Goal: Task Accomplishment & Management: Use online tool/utility

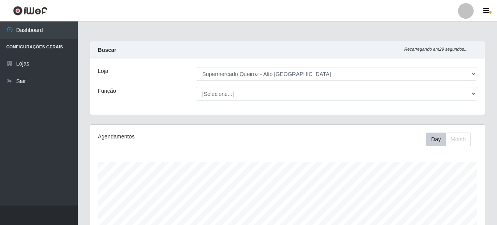
select select "496"
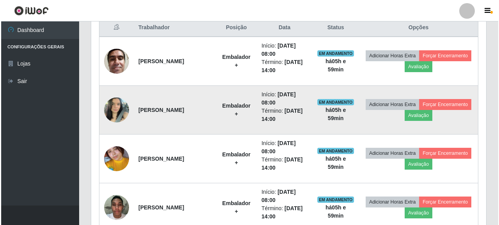
scroll to position [339, 0]
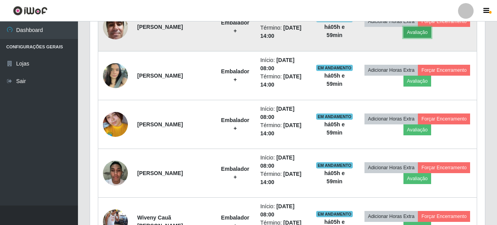
click at [422, 31] on button "Avaliação" at bounding box center [418, 32] width 28 height 11
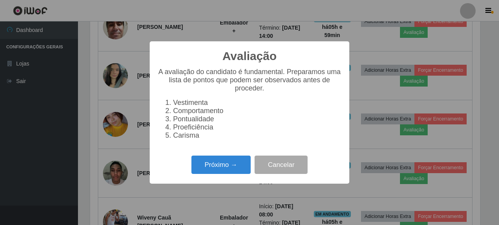
scroll to position [162, 390]
click at [213, 163] on button "Próximo →" at bounding box center [221, 165] width 59 height 18
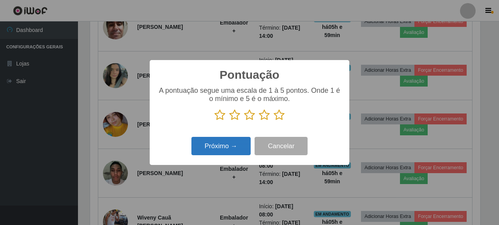
scroll to position [389876, 389647]
click at [279, 115] on icon at bounding box center [279, 115] width 11 height 12
click at [274, 121] on input "radio" at bounding box center [274, 121] width 0 height 0
click at [221, 146] on button "Próximo →" at bounding box center [221, 146] width 59 height 18
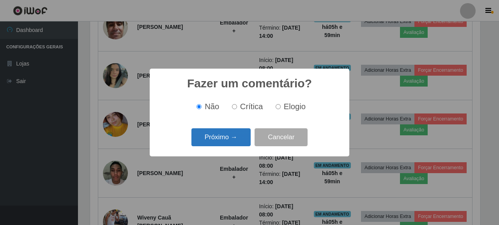
click at [207, 140] on button "Próximo →" at bounding box center [221, 137] width 59 height 18
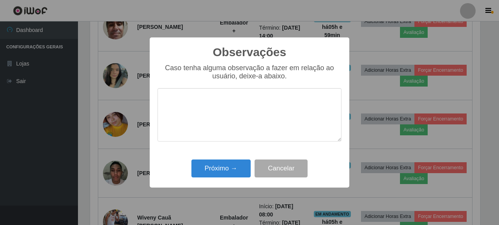
click at [211, 137] on div "Caso tenha alguma observação a fazer em relação ao usuário, deixe-a abaixo." at bounding box center [250, 106] width 184 height 85
click at [216, 159] on div "Próximo → Cancelar" at bounding box center [250, 168] width 184 height 22
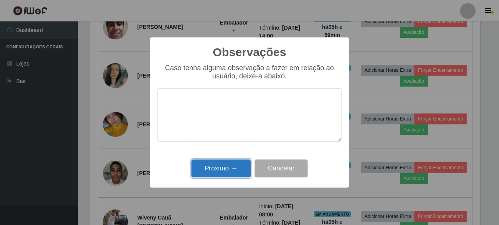
click at [217, 169] on button "Próximo →" at bounding box center [221, 169] width 59 height 18
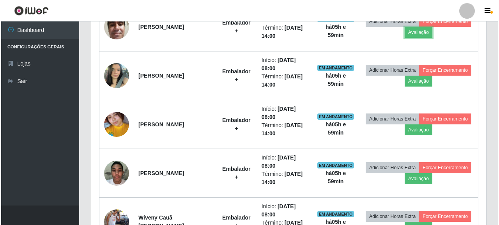
scroll to position [162, 395]
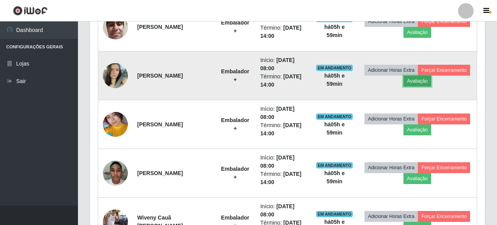
click at [421, 83] on button "Avaliação" at bounding box center [418, 81] width 28 height 11
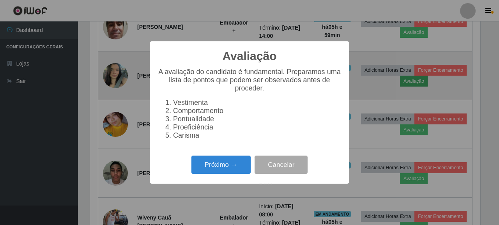
scroll to position [162, 390]
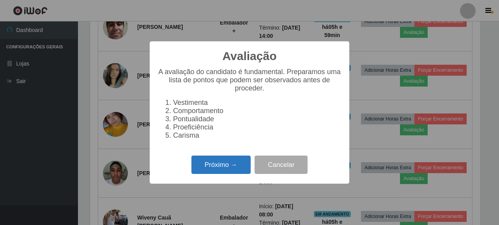
click at [221, 166] on button "Próximo →" at bounding box center [221, 165] width 59 height 18
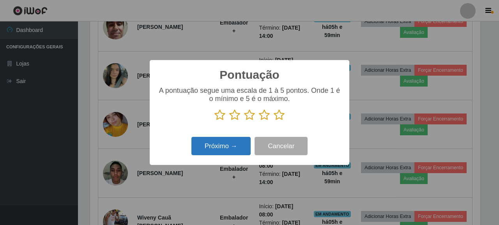
scroll to position [389876, 389647]
click at [280, 115] on icon at bounding box center [279, 115] width 11 height 12
click at [274, 121] on input "radio" at bounding box center [274, 121] width 0 height 0
click at [226, 149] on button "Próximo →" at bounding box center [221, 146] width 59 height 18
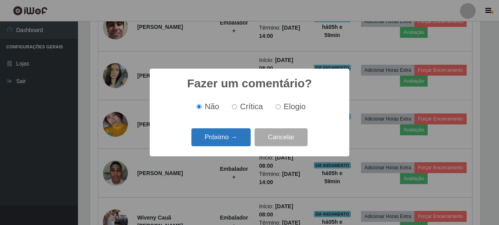
click at [223, 137] on button "Próximo →" at bounding box center [221, 137] width 59 height 18
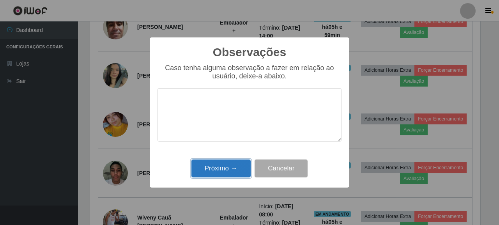
click at [210, 167] on button "Próximo →" at bounding box center [221, 169] width 59 height 18
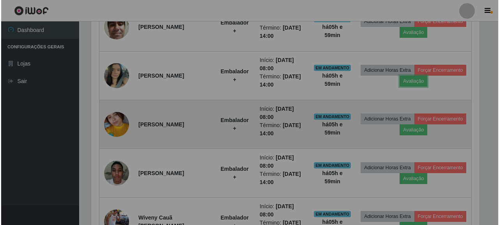
scroll to position [162, 395]
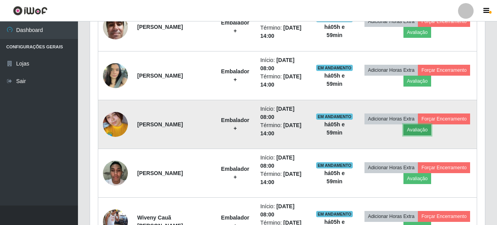
click at [419, 131] on button "Avaliação" at bounding box center [418, 129] width 28 height 11
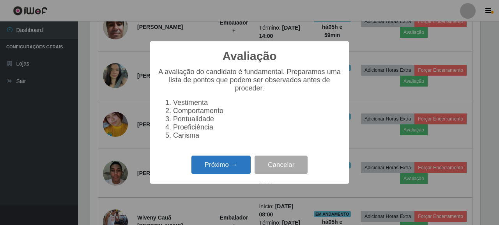
scroll to position [162, 390]
click at [220, 173] on button "Próximo →" at bounding box center [221, 165] width 59 height 18
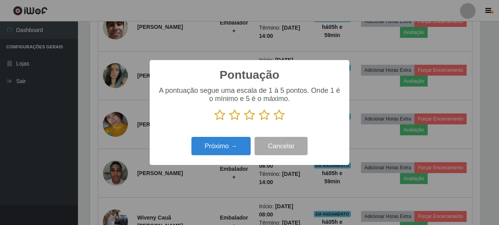
drag, startPoint x: 215, startPoint y: 146, endPoint x: 273, endPoint y: 120, distance: 63.6
click at [273, 121] on div "Pontuação × A pontuação segue uma escala de 1 à 5 pontos. Onde 1 é o mínimo e 5…" at bounding box center [250, 112] width 200 height 105
click at [274, 118] on icon at bounding box center [279, 115] width 11 height 12
click at [274, 121] on input "radio" at bounding box center [274, 121] width 0 height 0
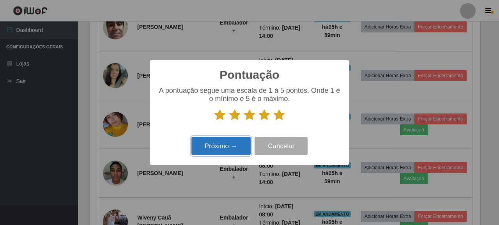
click at [239, 140] on button "Próximo →" at bounding box center [221, 146] width 59 height 18
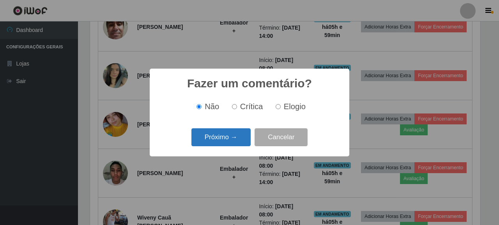
click at [223, 140] on button "Próximo →" at bounding box center [221, 137] width 59 height 18
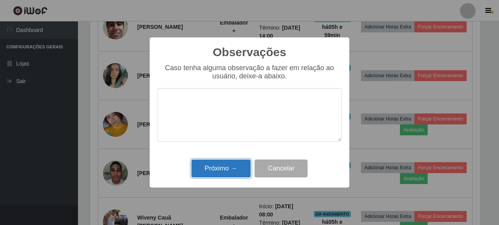
click at [231, 172] on button "Próximo →" at bounding box center [221, 169] width 59 height 18
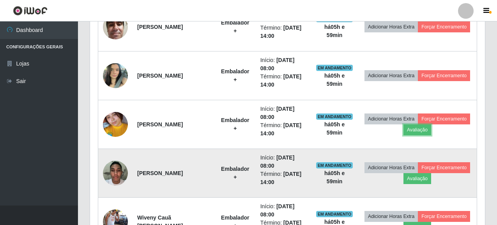
scroll to position [162, 395]
click at [413, 179] on button "Avaliação" at bounding box center [418, 178] width 28 height 11
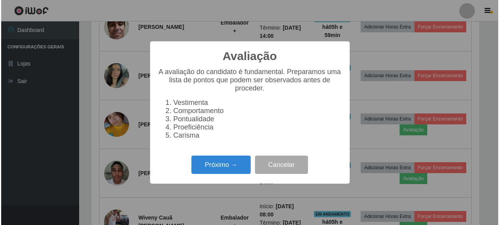
scroll to position [162, 390]
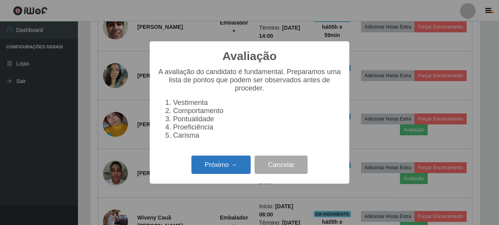
click at [221, 170] on button "Próximo →" at bounding box center [221, 165] width 59 height 18
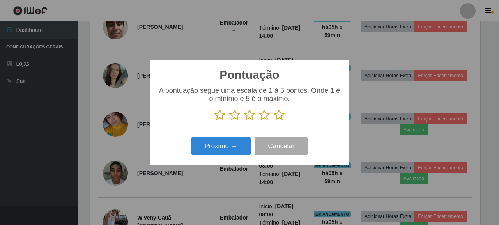
click at [274, 116] on icon at bounding box center [279, 115] width 11 height 12
click at [274, 121] on input "radio" at bounding box center [274, 121] width 0 height 0
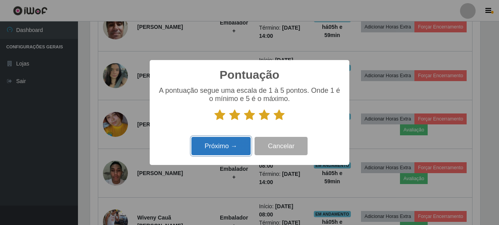
click at [230, 138] on button "Próximo →" at bounding box center [221, 146] width 59 height 18
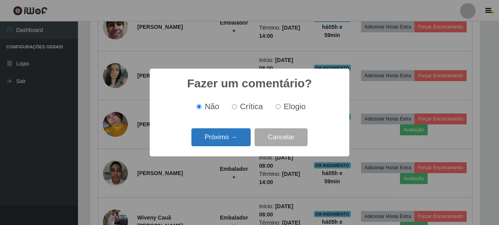
click at [230, 140] on button "Próximo →" at bounding box center [221, 137] width 59 height 18
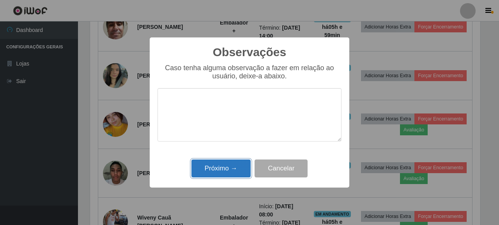
click at [235, 171] on button "Próximo →" at bounding box center [221, 169] width 59 height 18
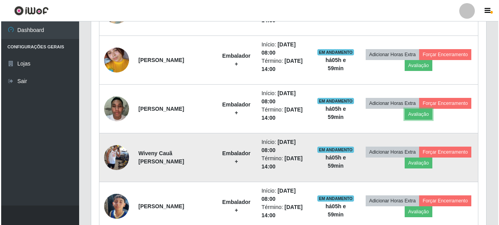
scroll to position [417, 0]
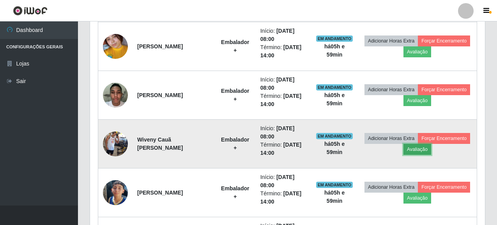
click at [423, 148] on button "Avaliação" at bounding box center [418, 149] width 28 height 11
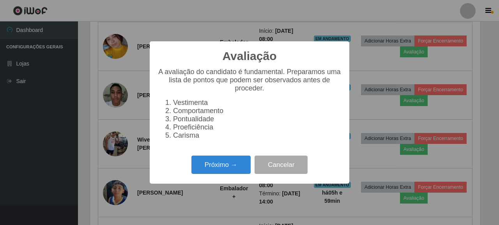
scroll to position [162, 390]
click at [205, 165] on button "Próximo →" at bounding box center [221, 165] width 59 height 18
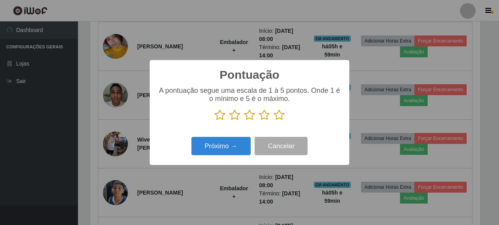
click at [282, 116] on icon at bounding box center [279, 115] width 11 height 12
click at [274, 121] on input "radio" at bounding box center [274, 121] width 0 height 0
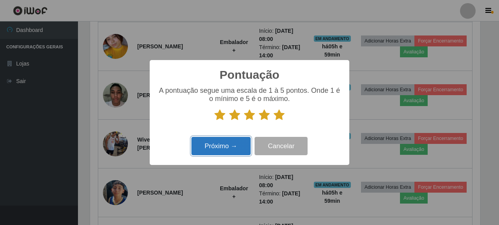
click at [209, 145] on button "Próximo →" at bounding box center [221, 146] width 59 height 18
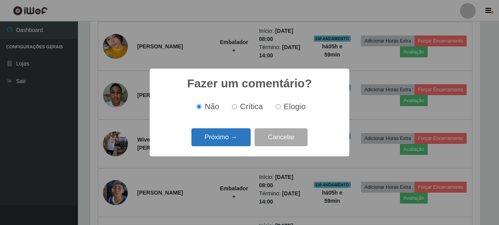
click at [198, 133] on button "Próximo →" at bounding box center [221, 137] width 59 height 18
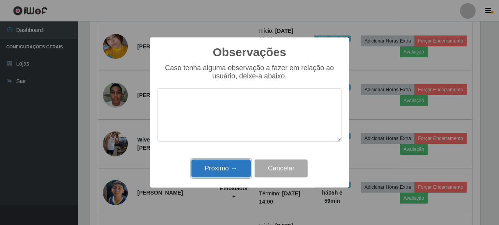
click at [220, 167] on button "Próximo →" at bounding box center [221, 169] width 59 height 18
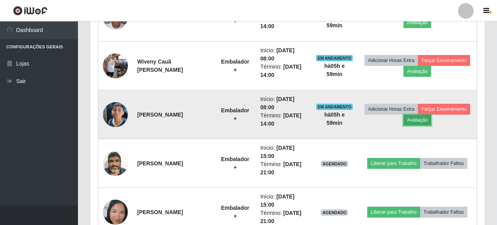
click at [420, 119] on button "Avaliação" at bounding box center [418, 120] width 28 height 11
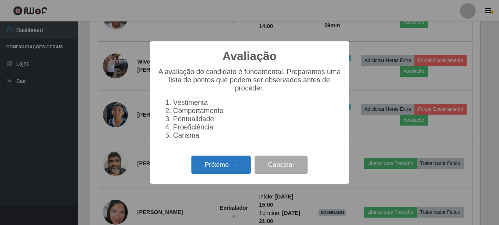
click at [239, 170] on button "Próximo →" at bounding box center [221, 165] width 59 height 18
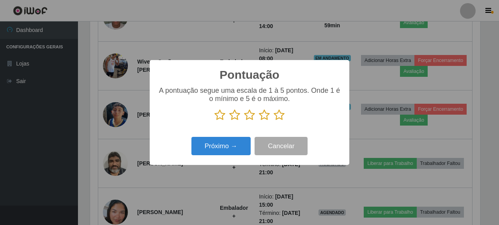
click at [284, 119] on p at bounding box center [250, 115] width 184 height 12
click at [280, 119] on icon at bounding box center [279, 115] width 11 height 12
click at [274, 121] on input "radio" at bounding box center [274, 121] width 0 height 0
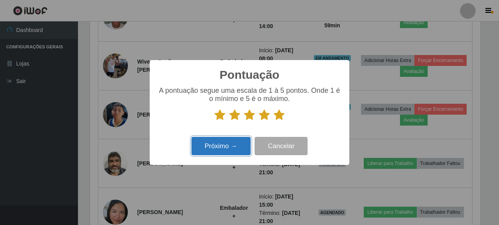
click at [233, 144] on button "Próximo →" at bounding box center [221, 146] width 59 height 18
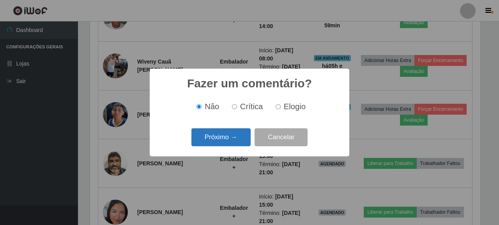
click at [205, 138] on button "Próximo →" at bounding box center [221, 137] width 59 height 18
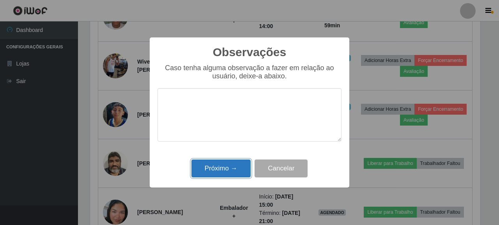
click at [220, 174] on button "Próximo →" at bounding box center [221, 169] width 59 height 18
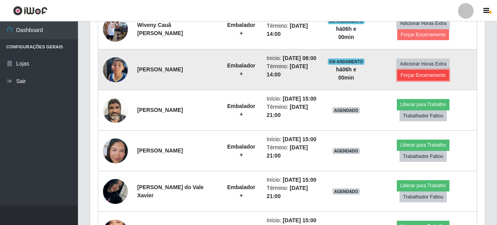
click at [416, 81] on button "Forçar Encerramento" at bounding box center [423, 75] width 52 height 11
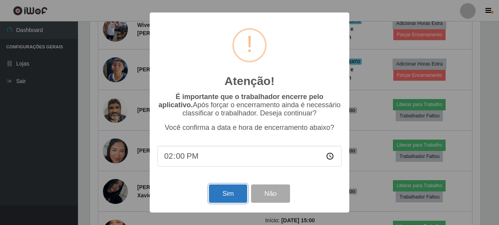
click at [224, 195] on button "Sim" at bounding box center [228, 193] width 38 height 18
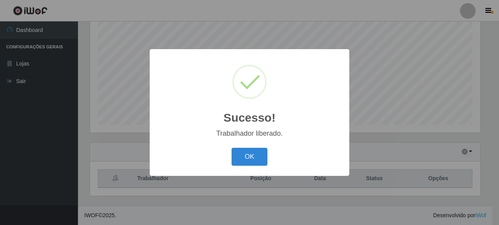
click at [420, 71] on div "Sucesso! × Trabalhador liberado. OK Cancel" at bounding box center [249, 112] width 499 height 225
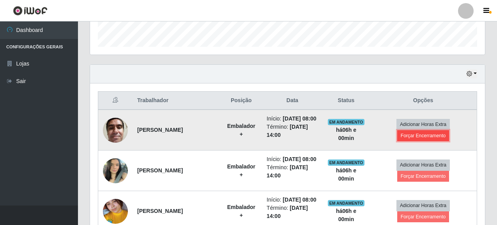
click at [424, 138] on button "Forçar Encerramento" at bounding box center [423, 135] width 52 height 11
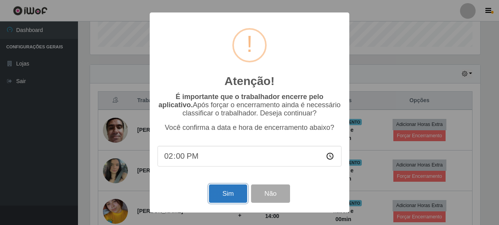
click at [221, 189] on button "Sim" at bounding box center [228, 193] width 38 height 18
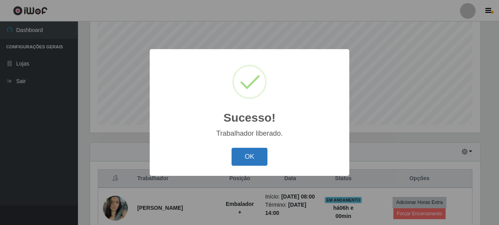
click at [258, 150] on button "OK" at bounding box center [250, 157] width 36 height 18
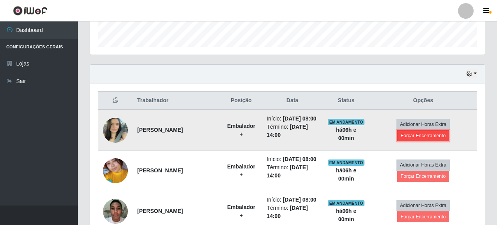
click at [419, 138] on button "Forçar Encerramento" at bounding box center [423, 135] width 52 height 11
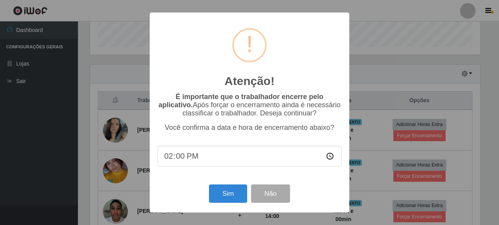
click at [231, 183] on div "Atenção! × É importante que o trabalhador encerre pelo aplicativo. Após forçar …" at bounding box center [250, 112] width 200 height 200
click at [237, 190] on button "Sim" at bounding box center [228, 193] width 38 height 18
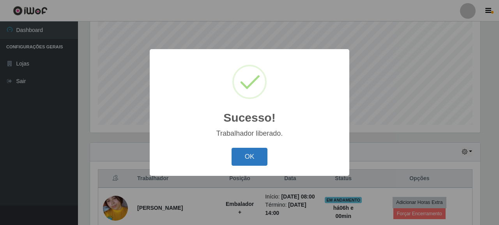
click at [251, 156] on button "OK" at bounding box center [250, 157] width 36 height 18
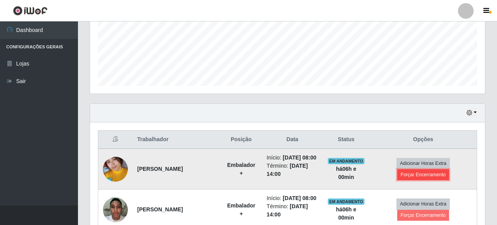
click at [418, 177] on button "Forçar Encerramento" at bounding box center [423, 174] width 52 height 11
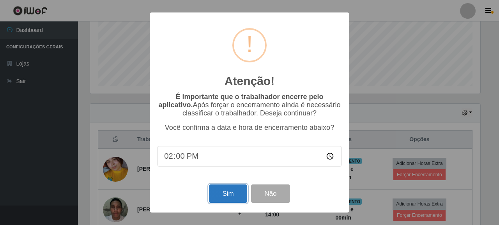
click at [224, 193] on button "Sim" at bounding box center [228, 193] width 38 height 18
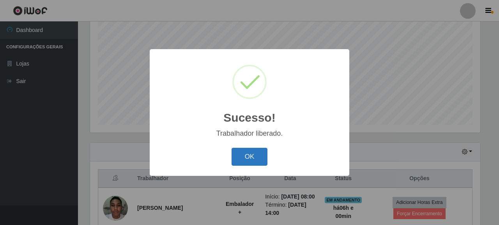
click at [247, 157] on button "OK" at bounding box center [250, 157] width 36 height 18
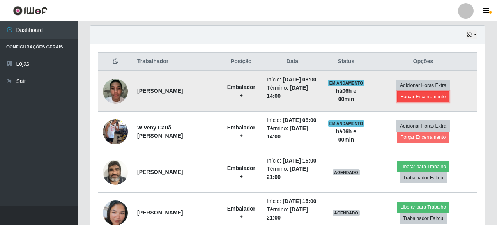
click at [407, 101] on button "Forçar Encerramento" at bounding box center [423, 96] width 52 height 11
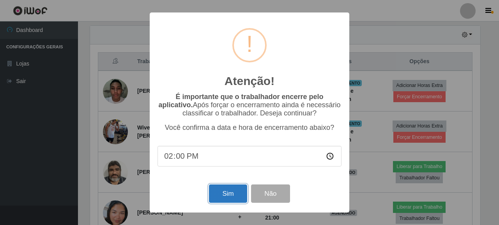
click at [236, 196] on button "Sim" at bounding box center [228, 193] width 38 height 18
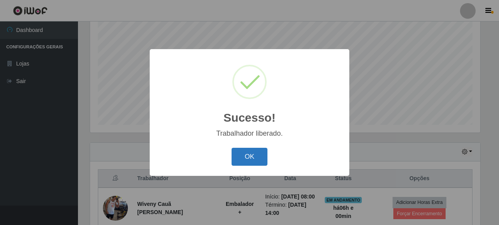
click at [267, 158] on button "OK" at bounding box center [250, 157] width 36 height 18
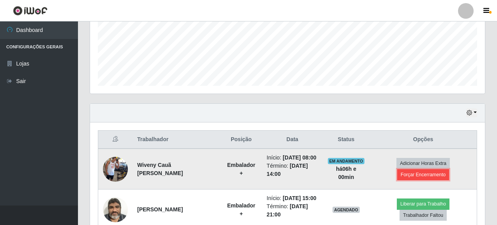
click at [422, 180] on button "Forçar Encerramento" at bounding box center [423, 174] width 52 height 11
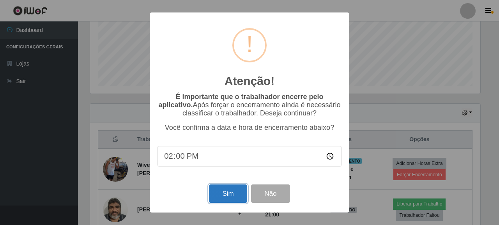
click at [240, 193] on button "Sim" at bounding box center [228, 193] width 38 height 18
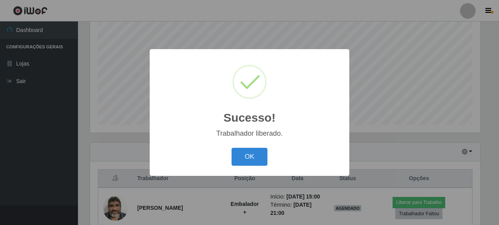
click at [257, 148] on button "OK" at bounding box center [250, 157] width 36 height 18
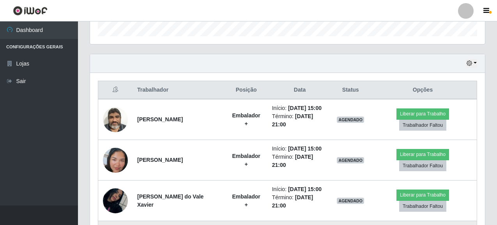
scroll to position [162, 0]
